Goal: Navigation & Orientation: Find specific page/section

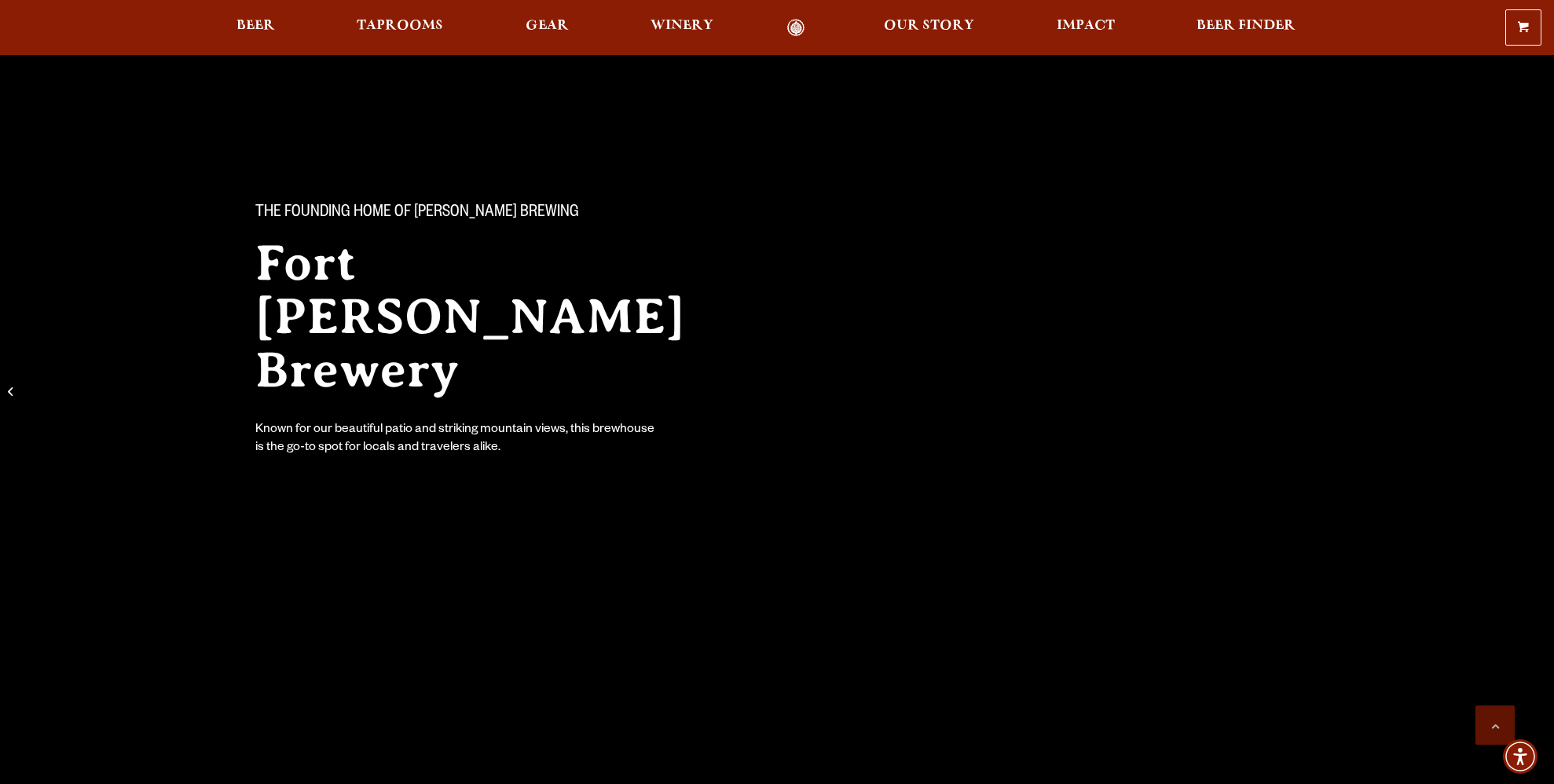
scroll to position [3392, 0]
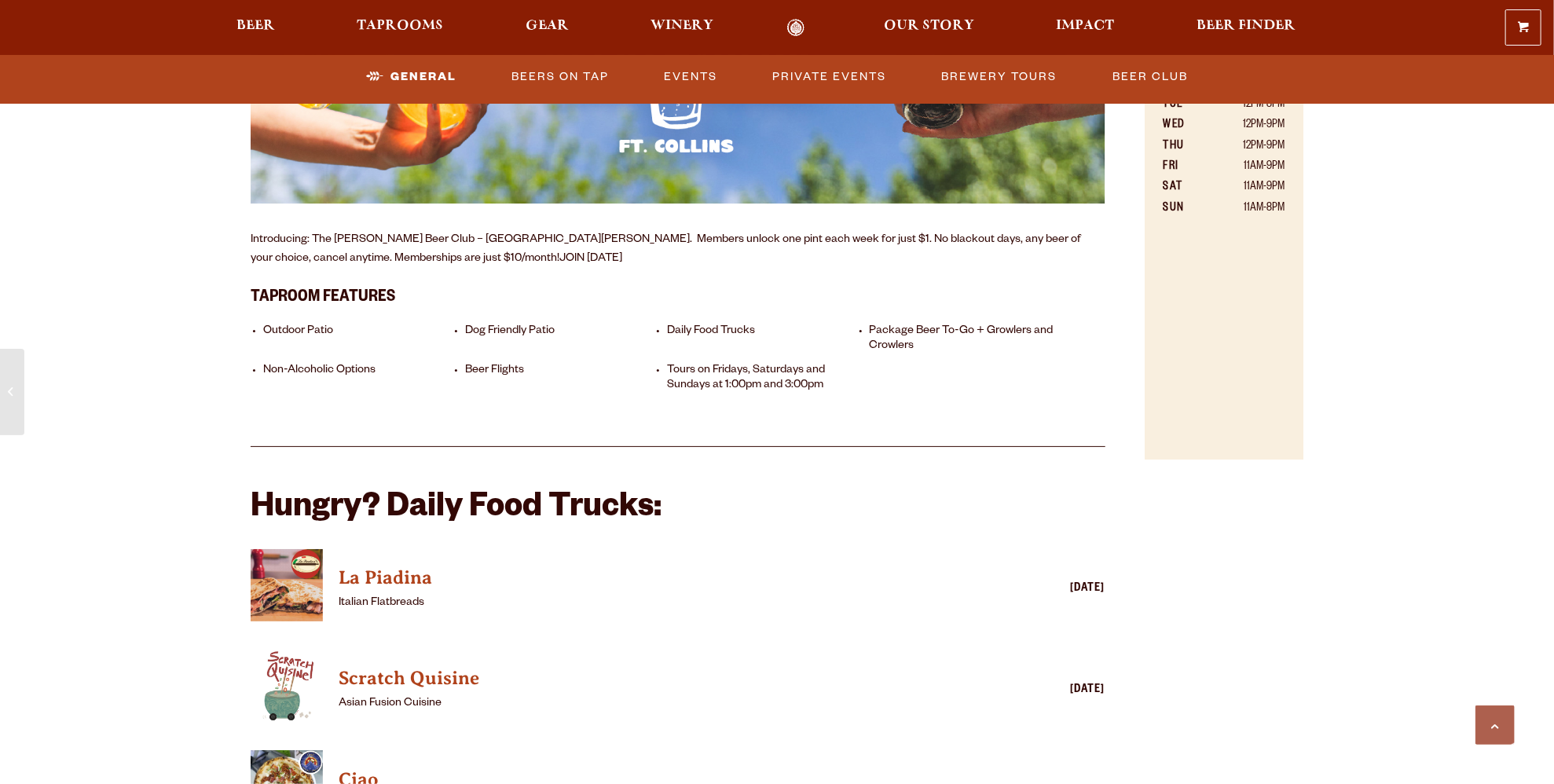
scroll to position [556, 0]
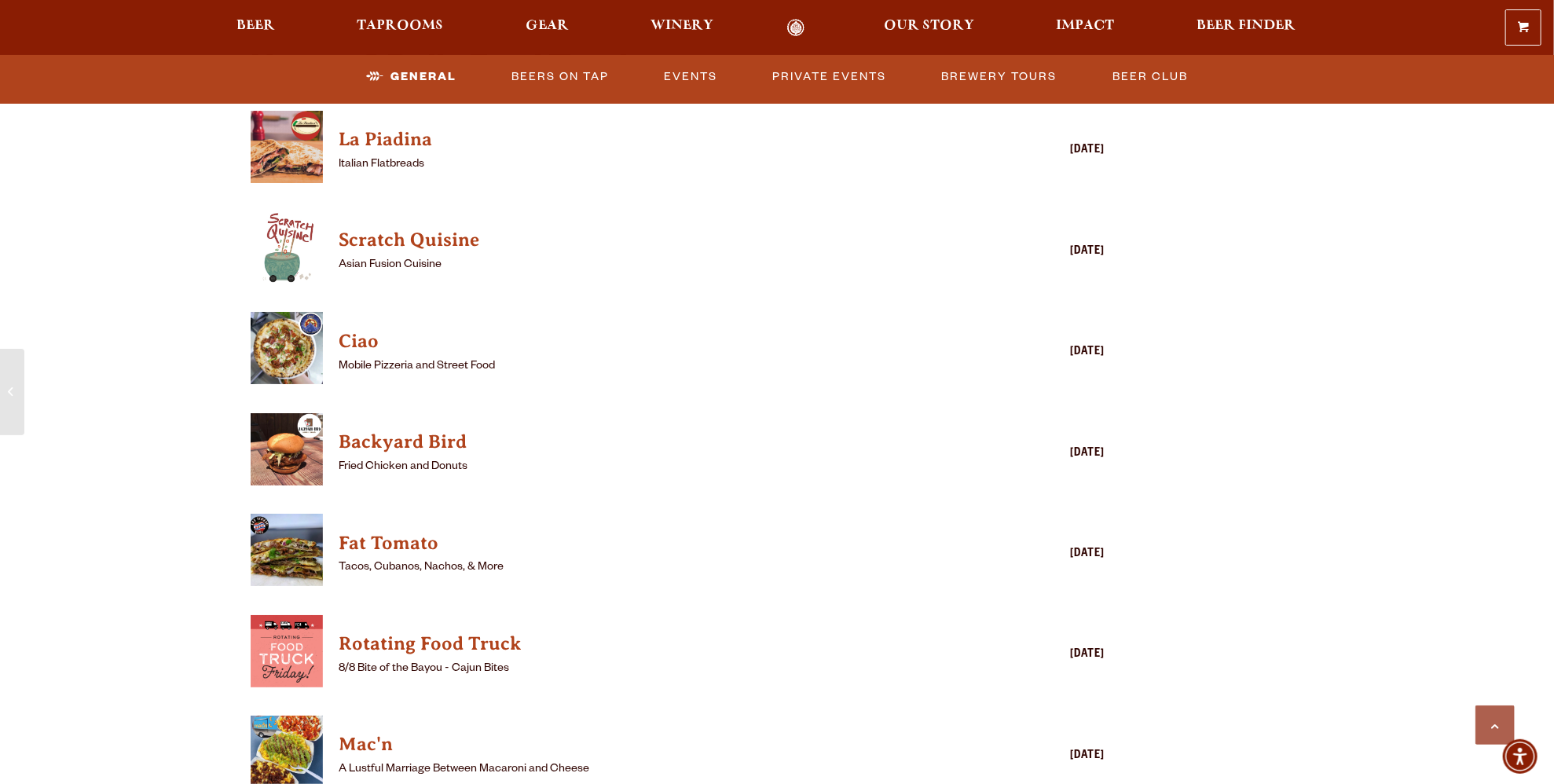
scroll to position [1185, 0]
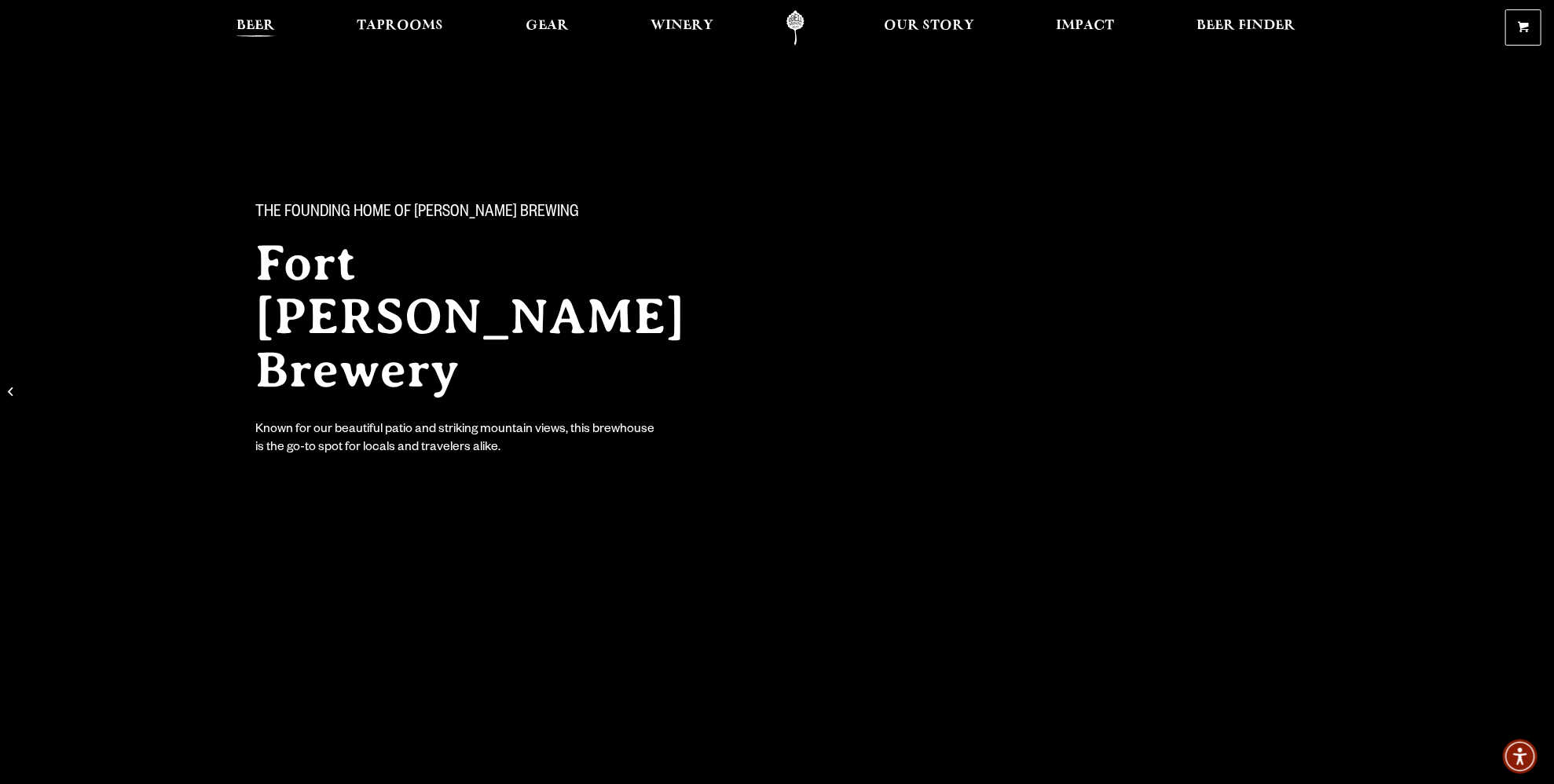
click at [253, 20] on span "Beer" at bounding box center [255, 25] width 38 height 13
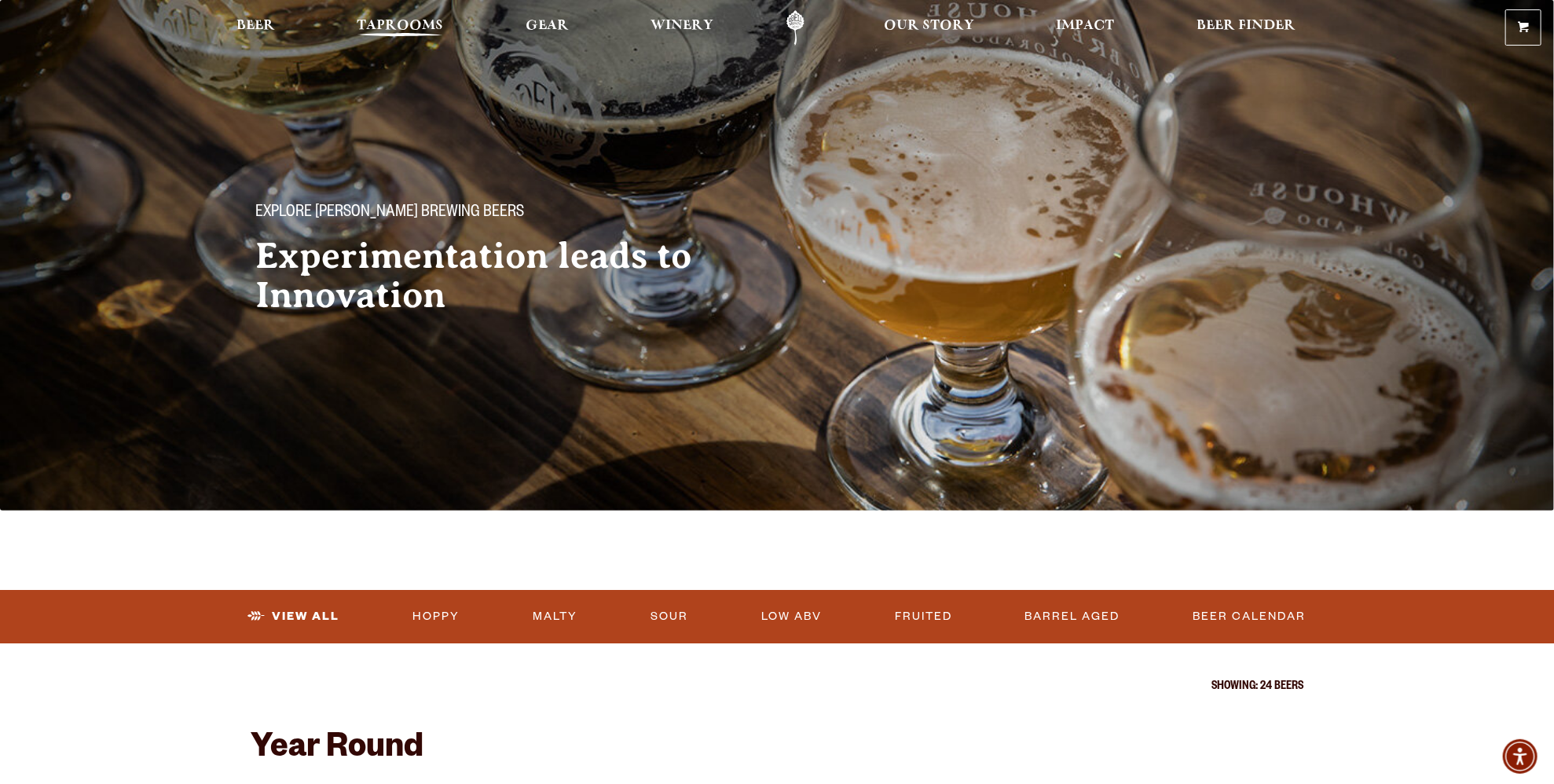
click at [381, 29] on span "Taprooms" at bounding box center [400, 25] width 87 height 13
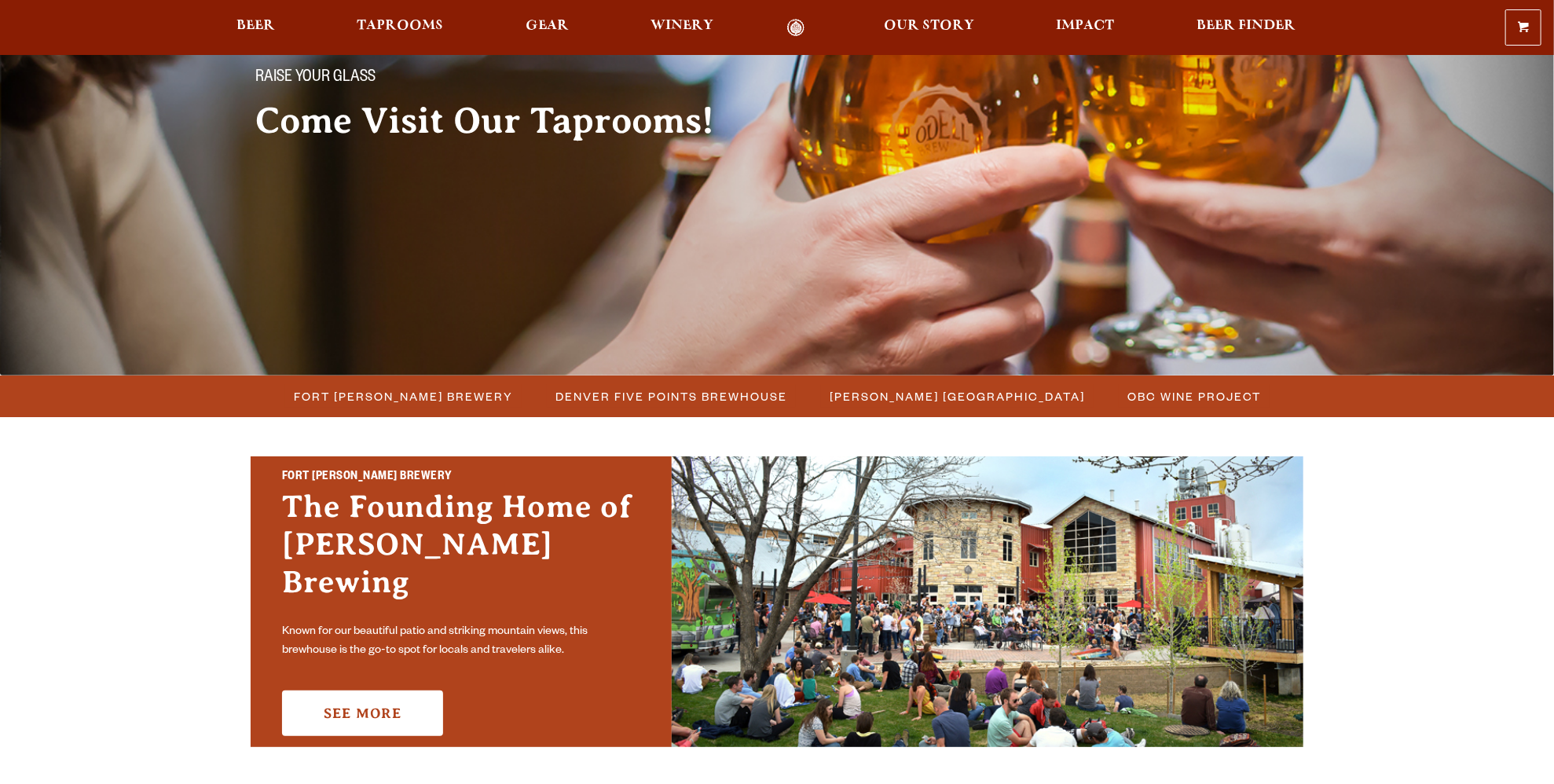
scroll to position [235, 0]
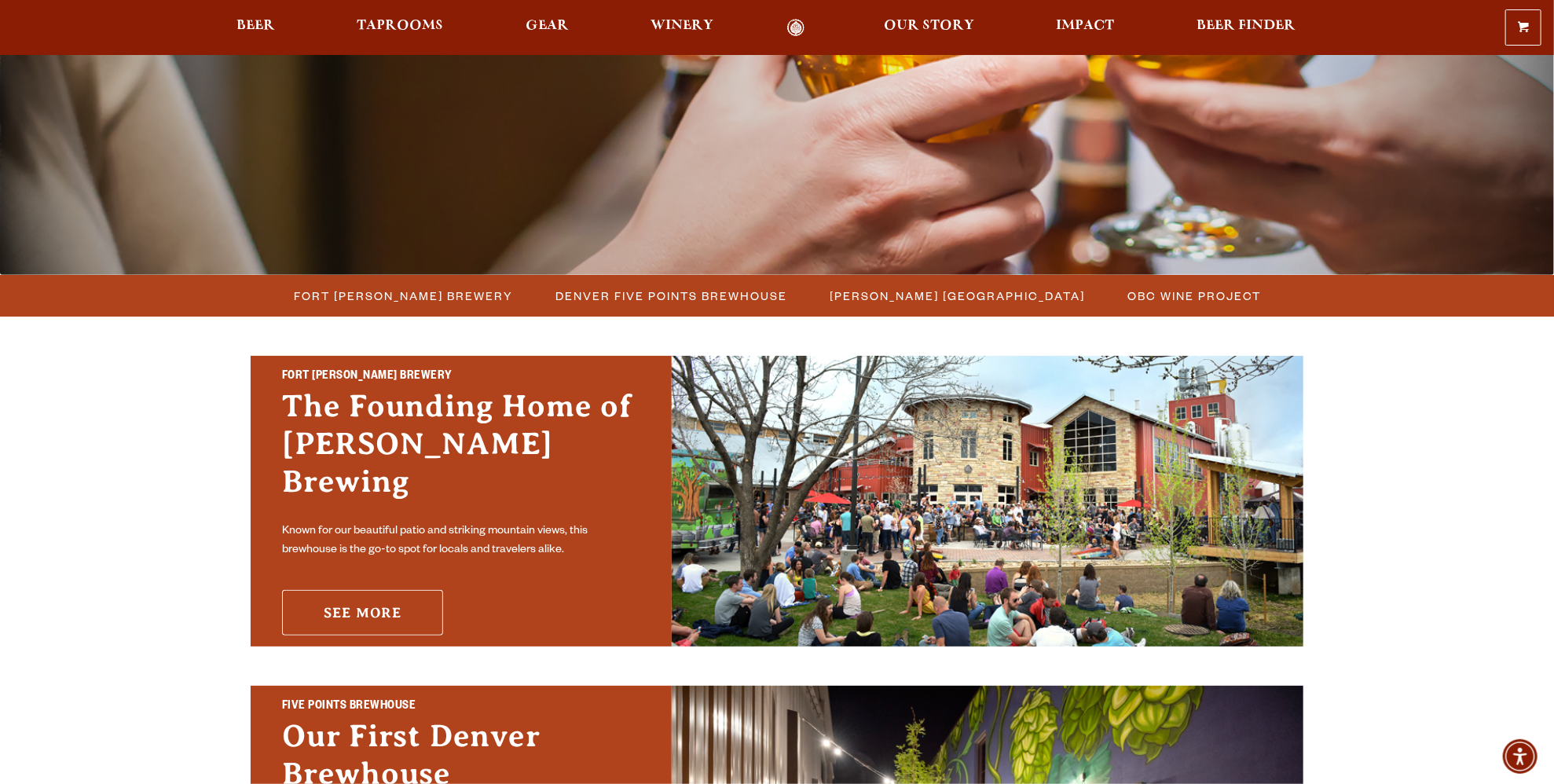
click at [376, 592] on link "See More" at bounding box center [363, 613] width 161 height 46
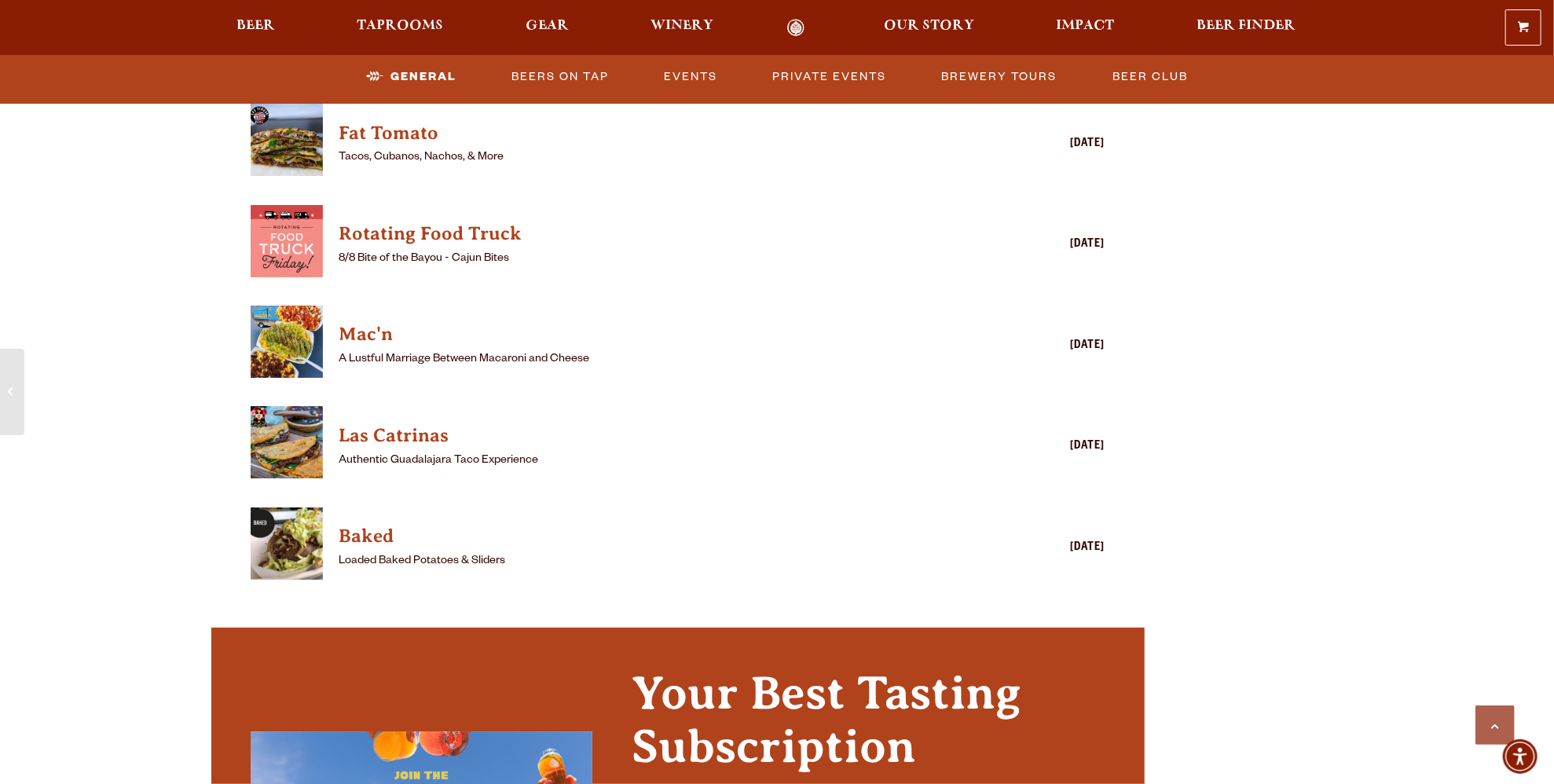
scroll to position [1964, 0]
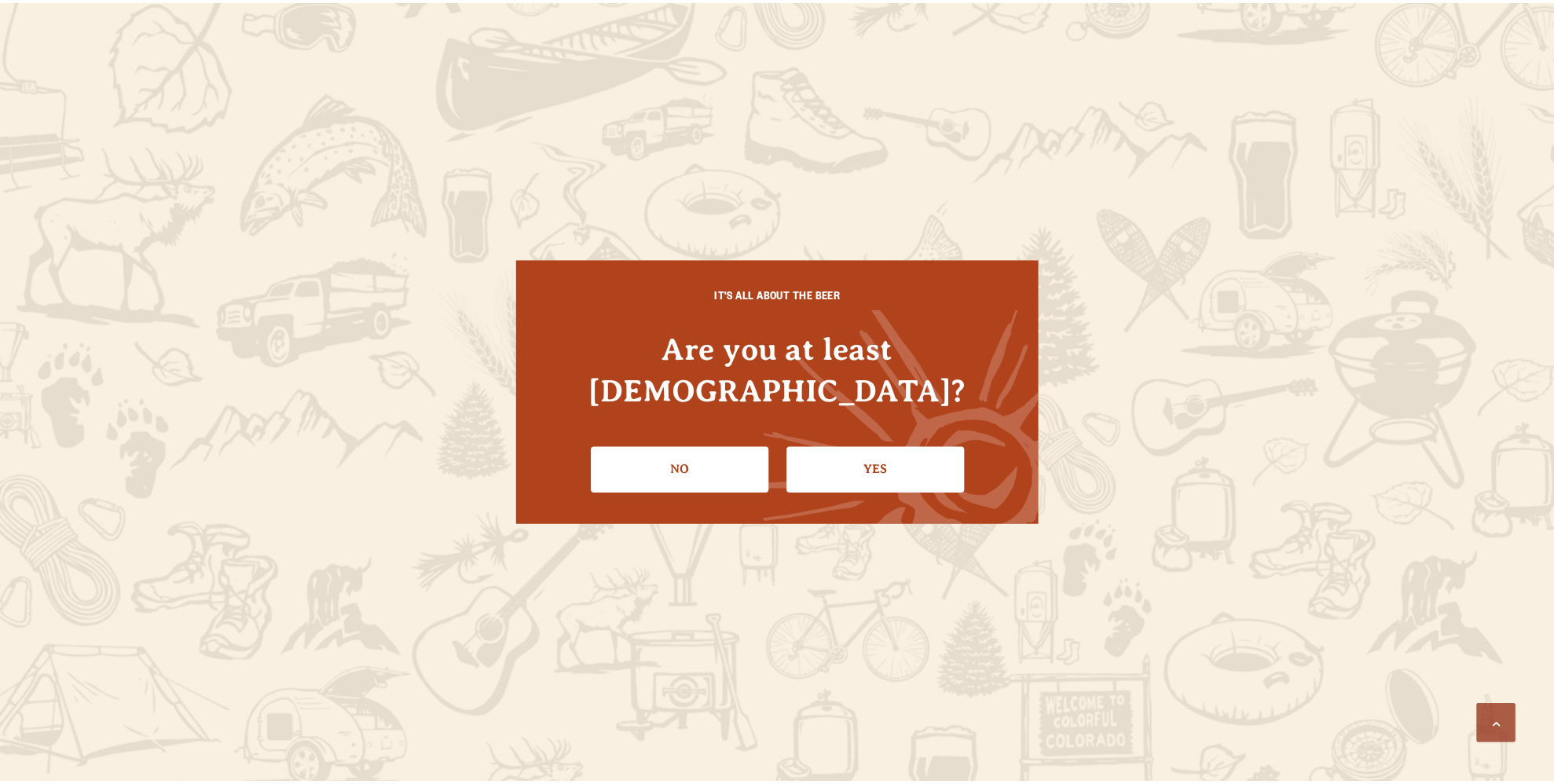
scroll to position [1964, 0]
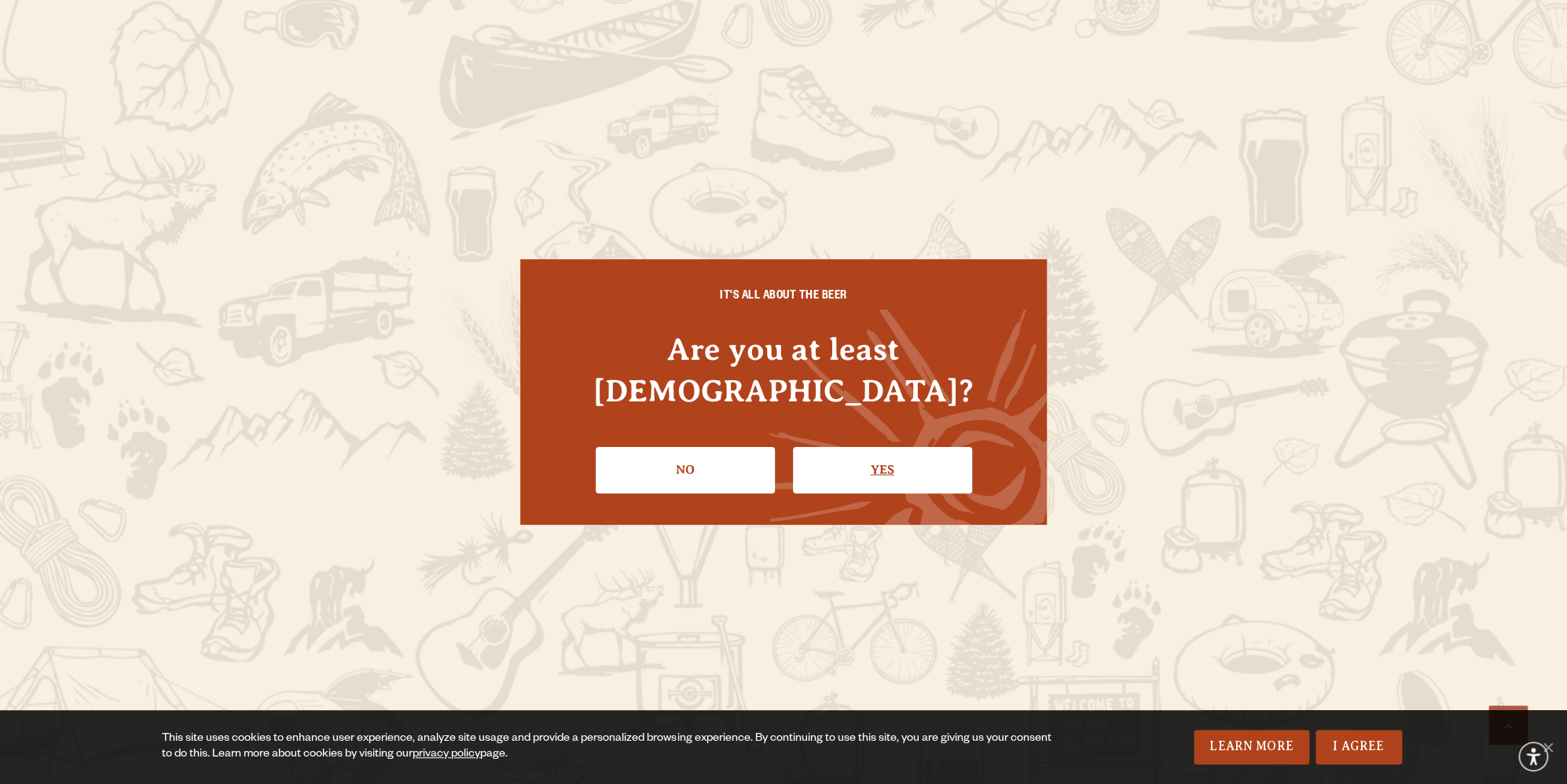
click at [840, 447] on link "Yes" at bounding box center [882, 470] width 179 height 46
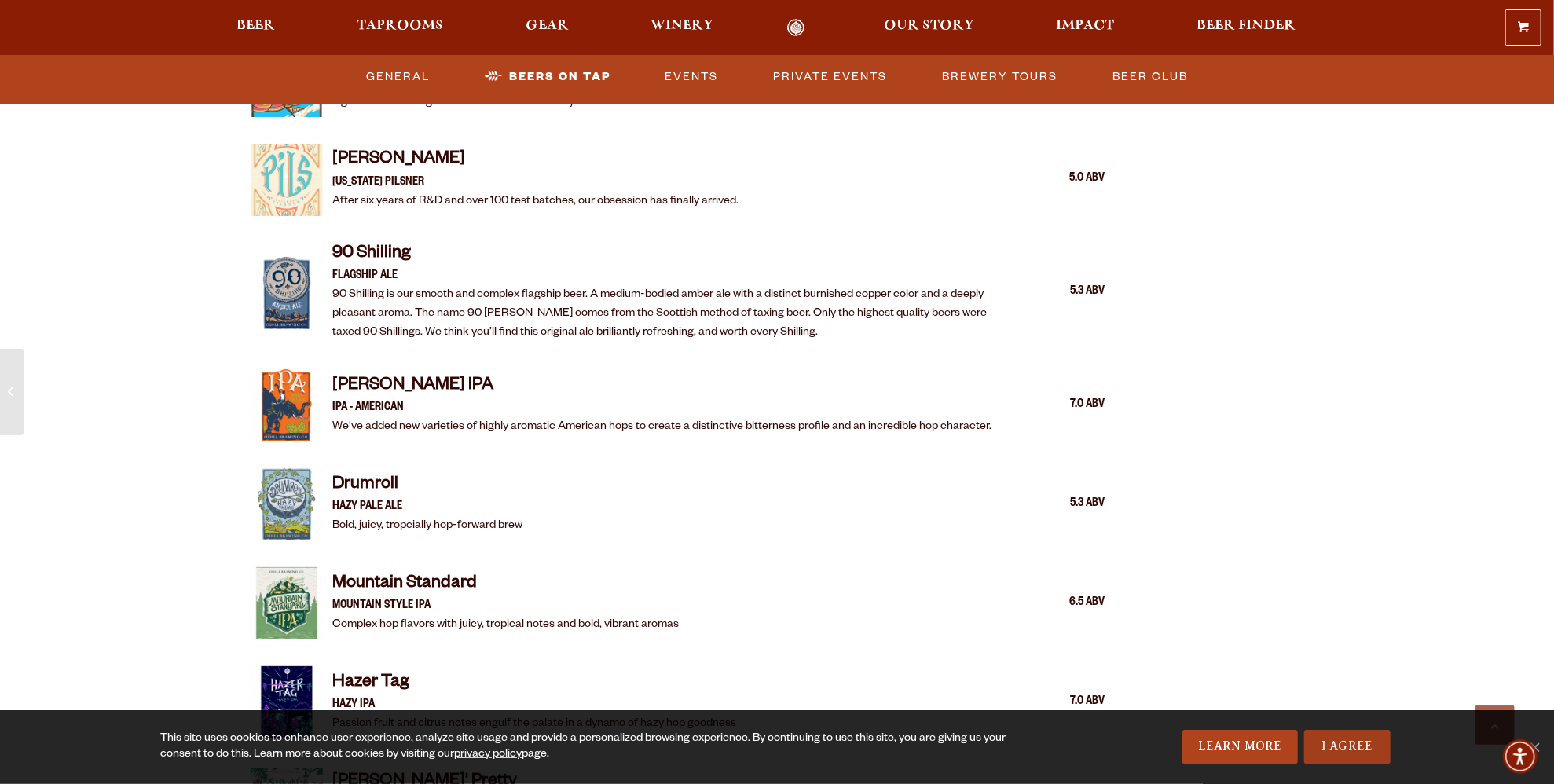
click at [1365, 763] on link "I Agree" at bounding box center [1348, 747] width 87 height 35
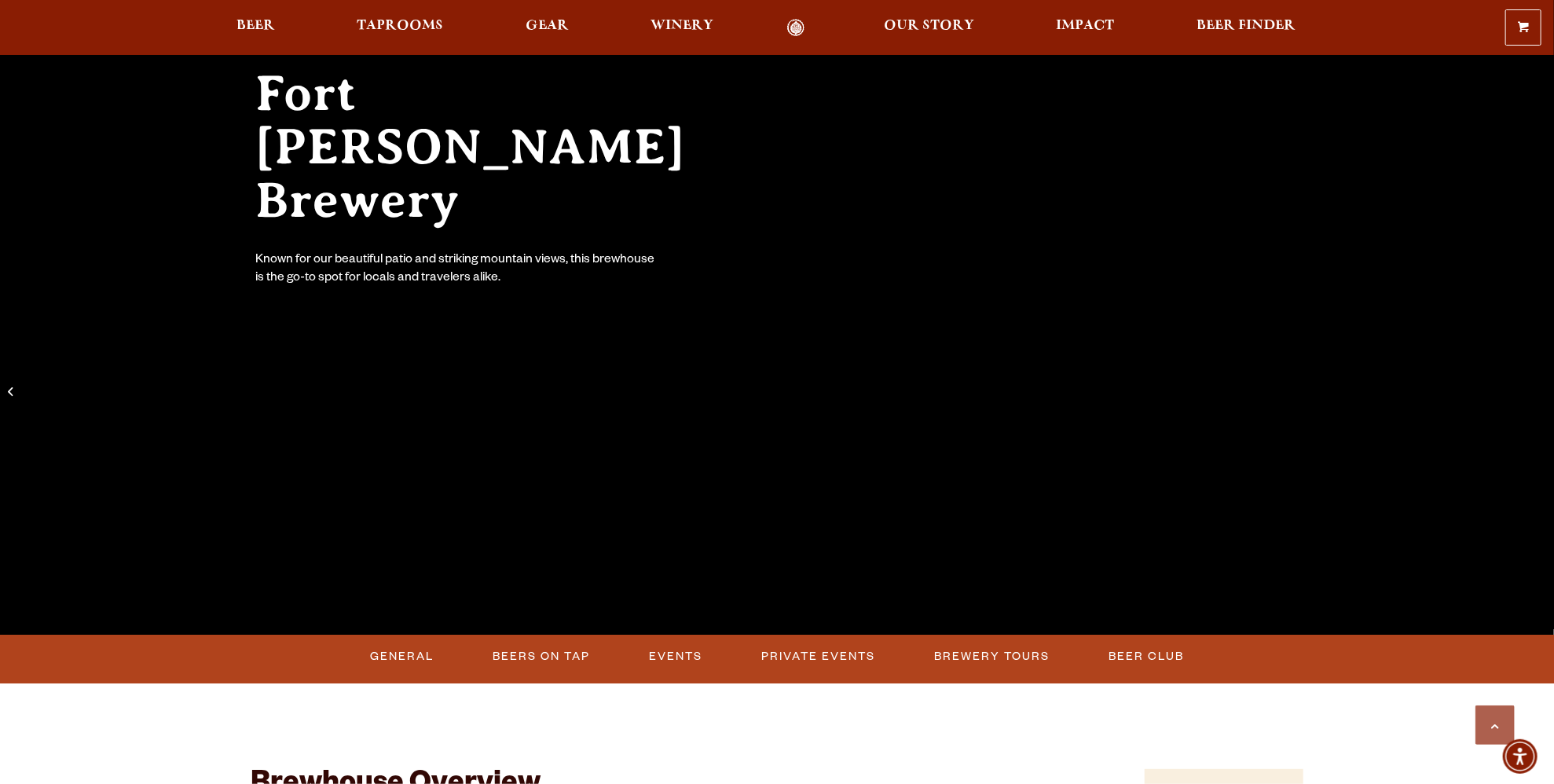
scroll to position [0, 0]
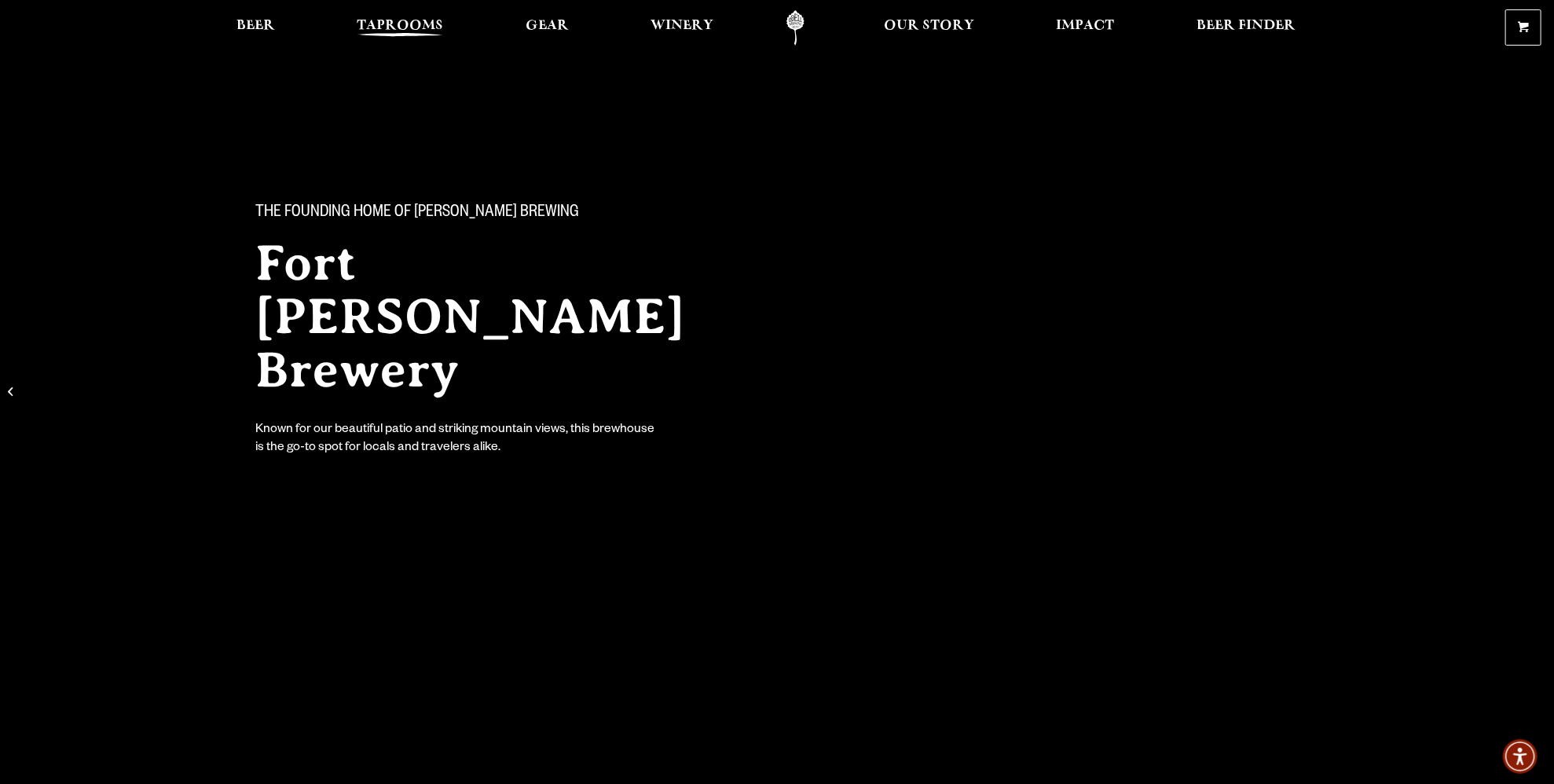
click at [398, 20] on span "Taprooms" at bounding box center [400, 25] width 87 height 13
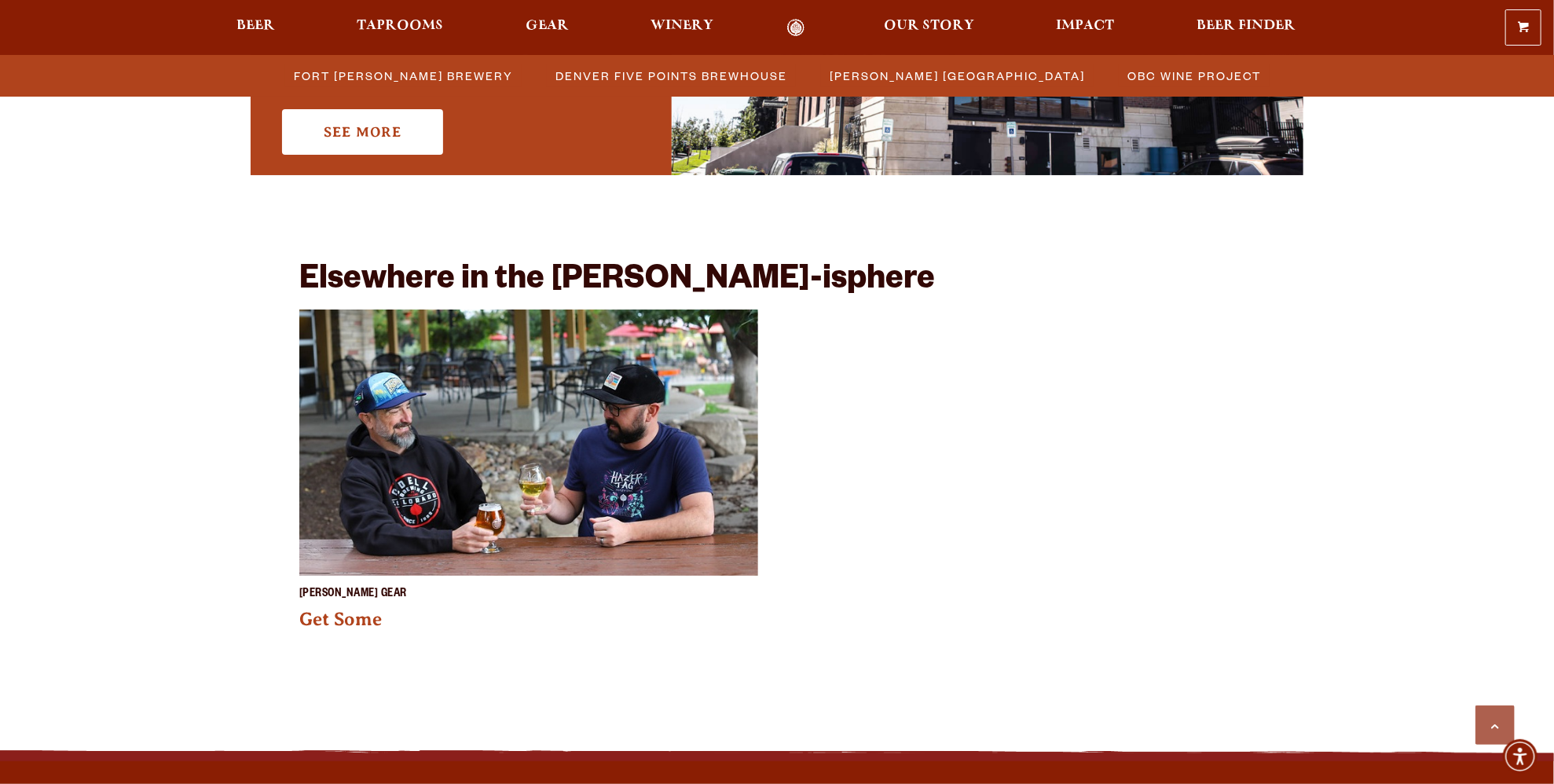
scroll to position [1257, 0]
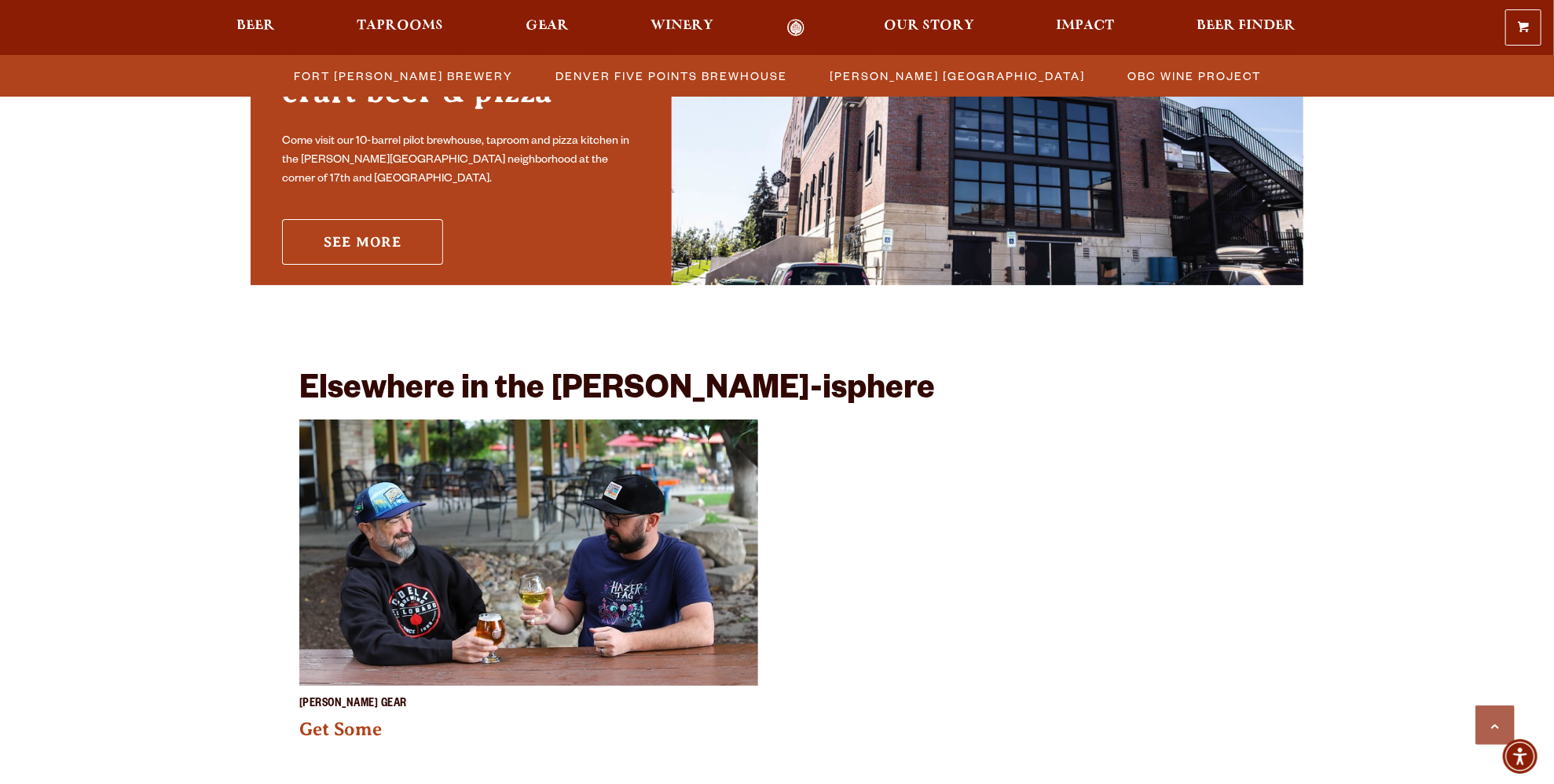
click at [342, 240] on link "See More" at bounding box center [363, 242] width 161 height 46
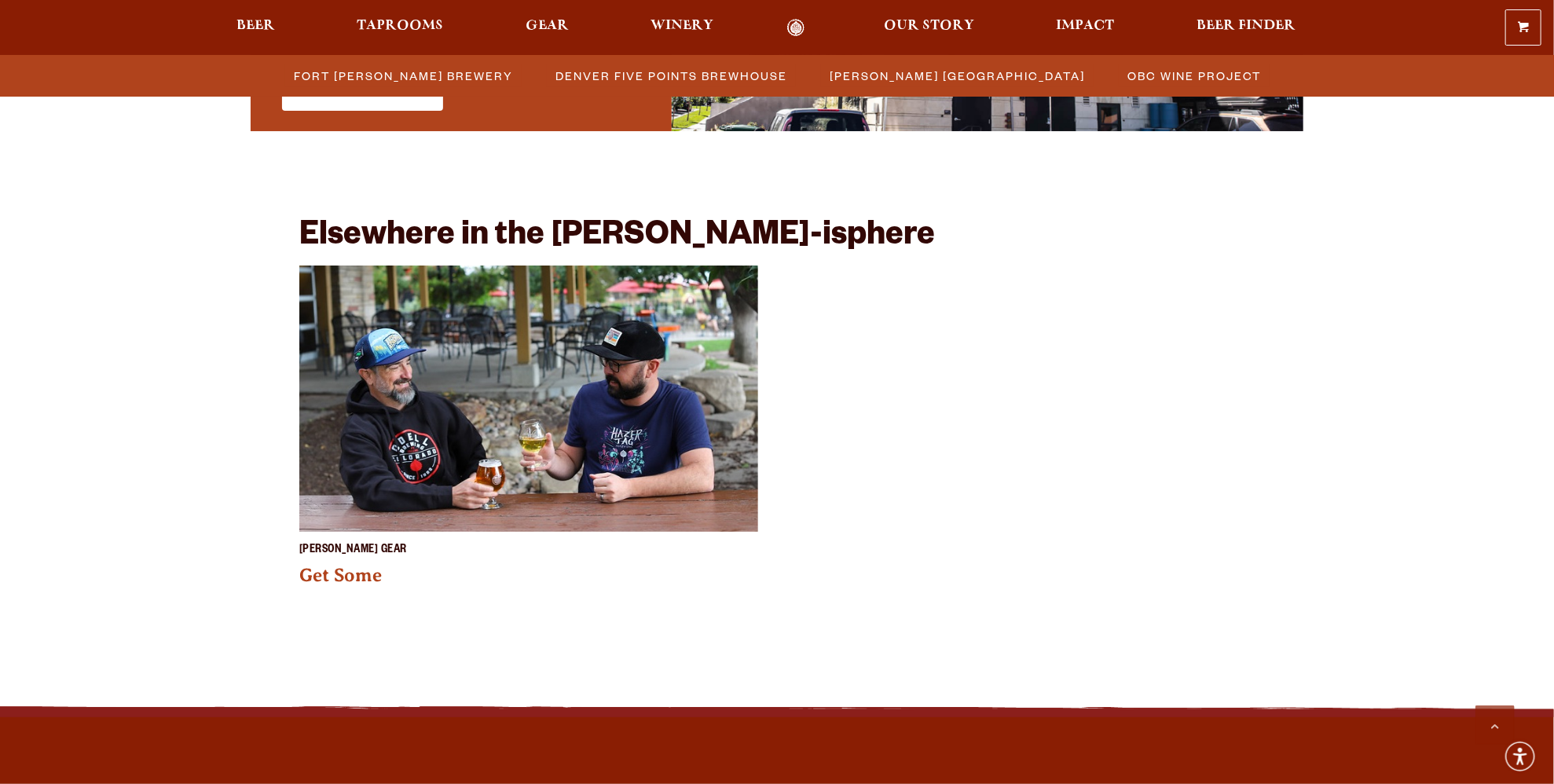
scroll to position [1492, 0]
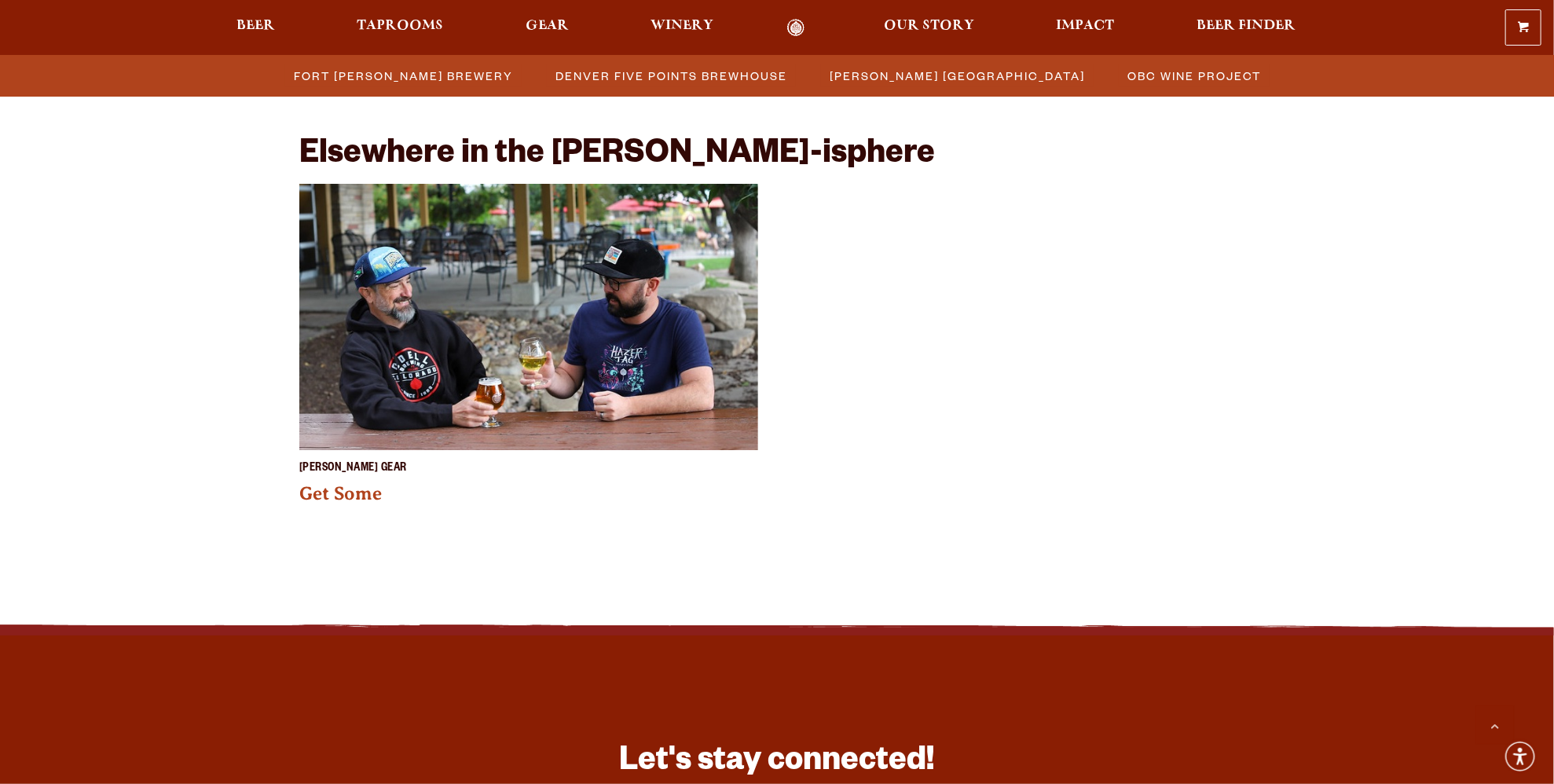
click at [443, 396] on img at bounding box center [528, 335] width 459 height 302
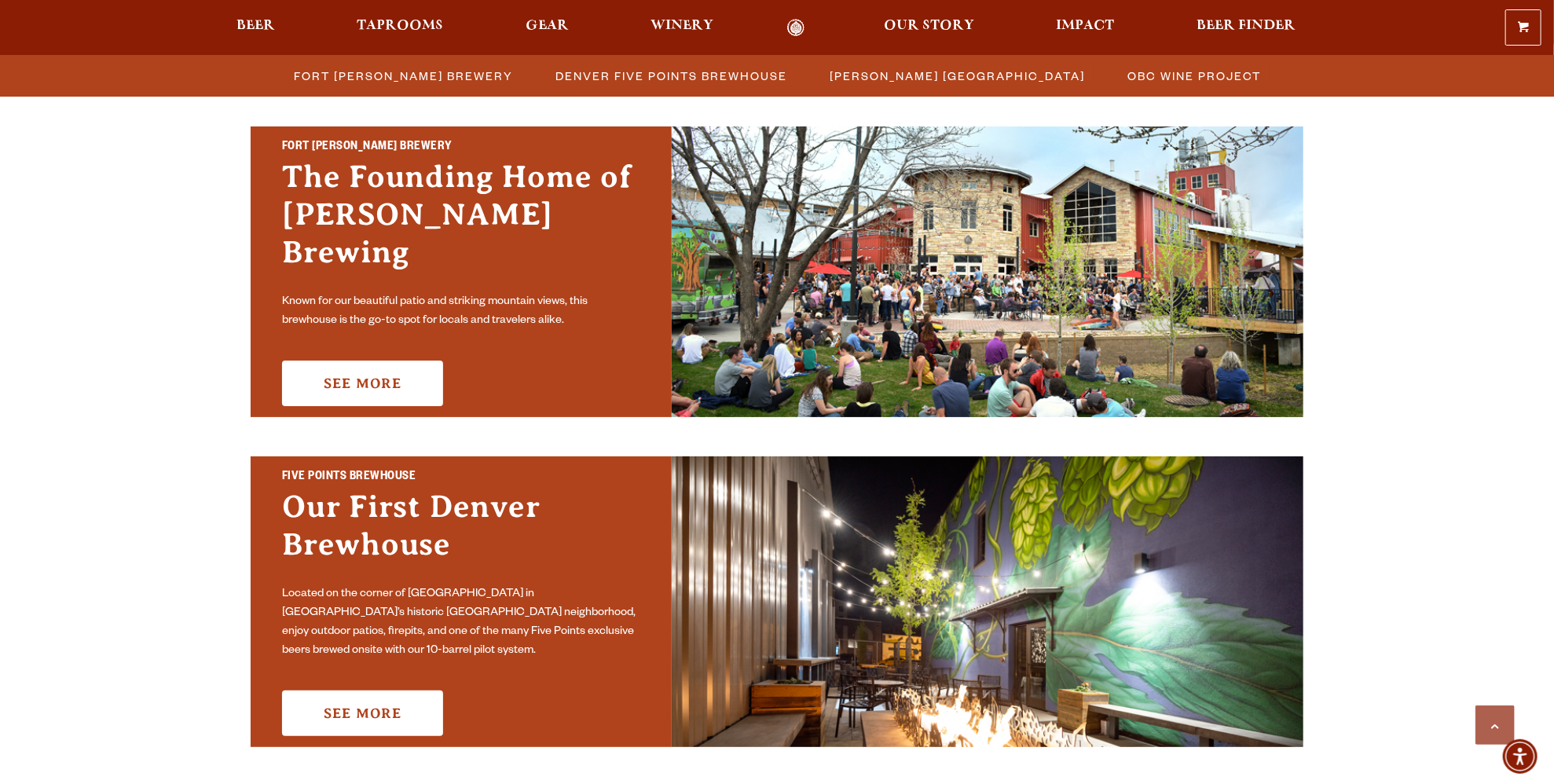
scroll to position [392, 0]
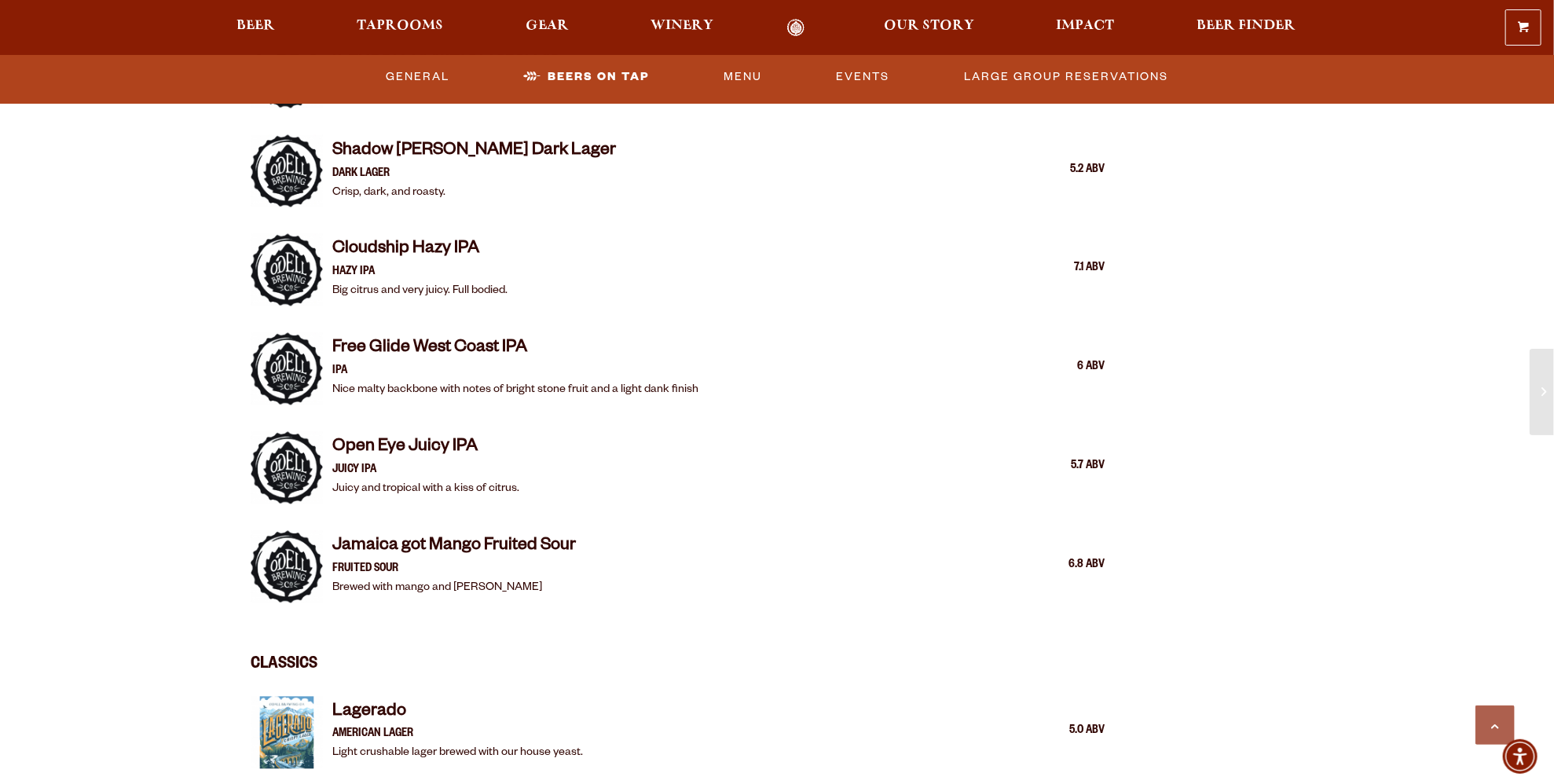
scroll to position [1729, 0]
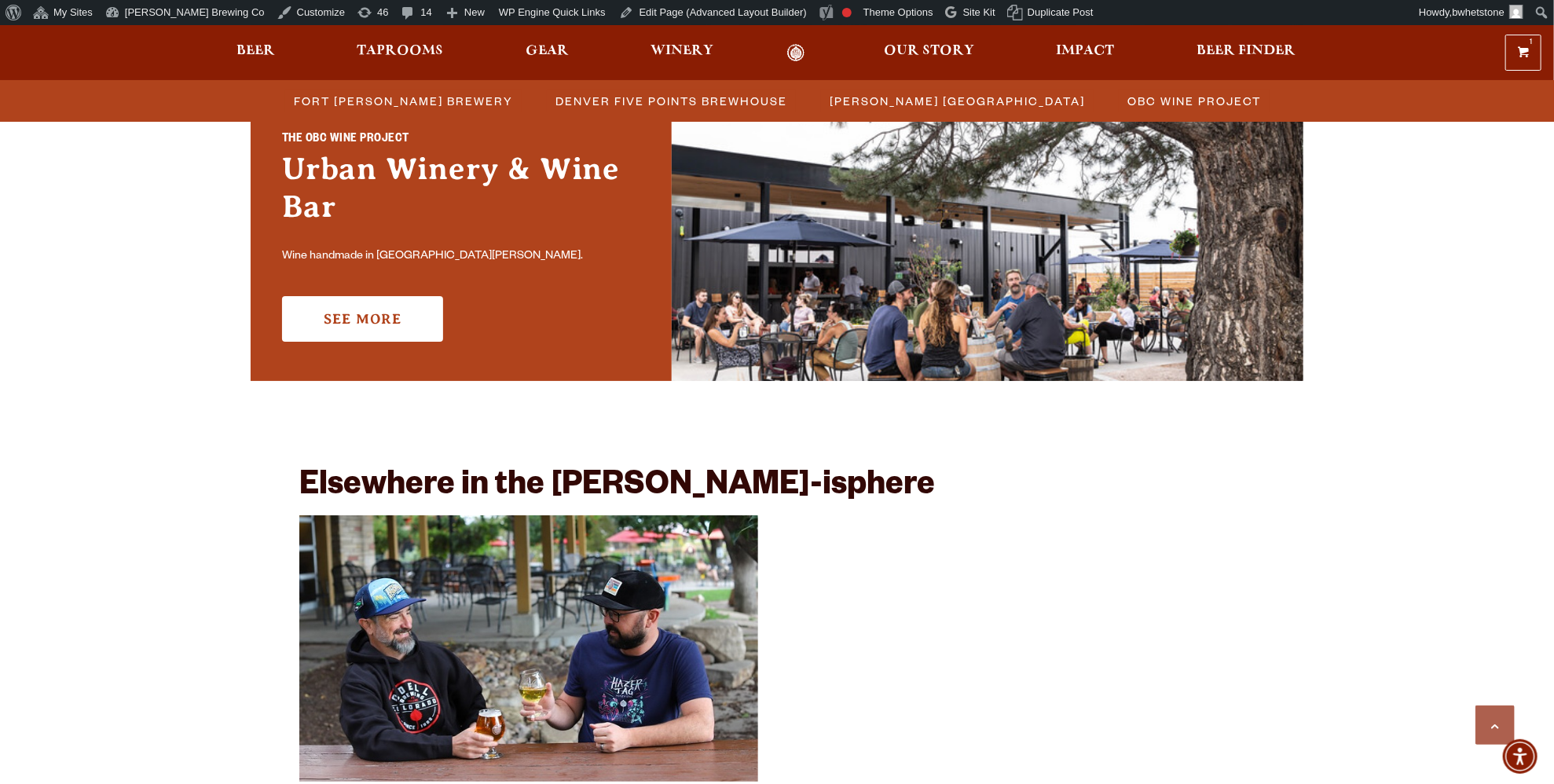
scroll to position [1722, 0]
